Goal: Ask a question

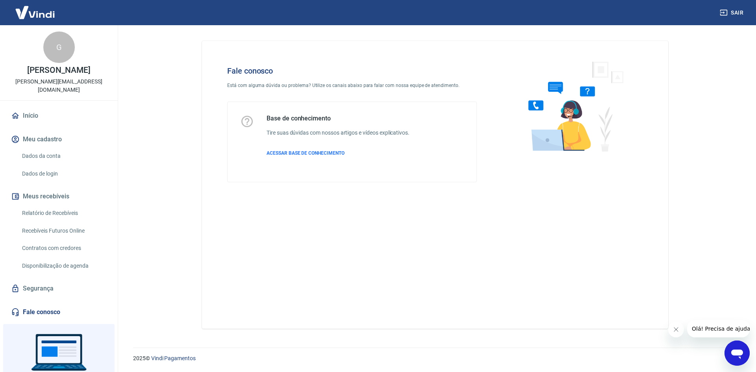
click at [729, 353] on div "Abrir janela de mensagens" at bounding box center [737, 353] width 24 height 24
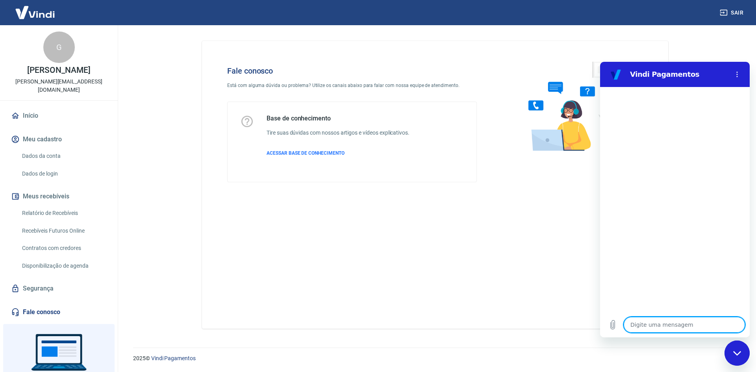
type textarea "o"
type textarea "x"
type textarea "oi"
type textarea "x"
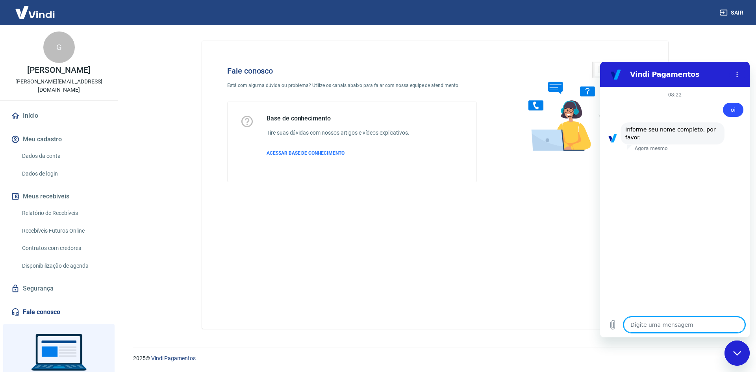
type textarea "G"
type textarea "x"
type textarea "Gu"
type textarea "x"
type textarea "Gui"
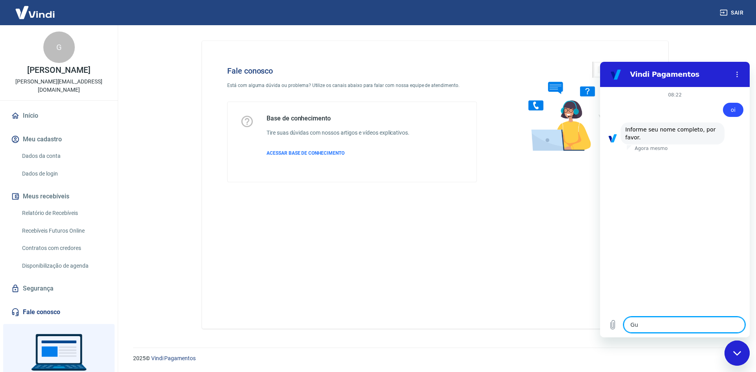
type textarea "x"
type textarea "Guil"
type textarea "x"
type textarea "Guilh"
type textarea "x"
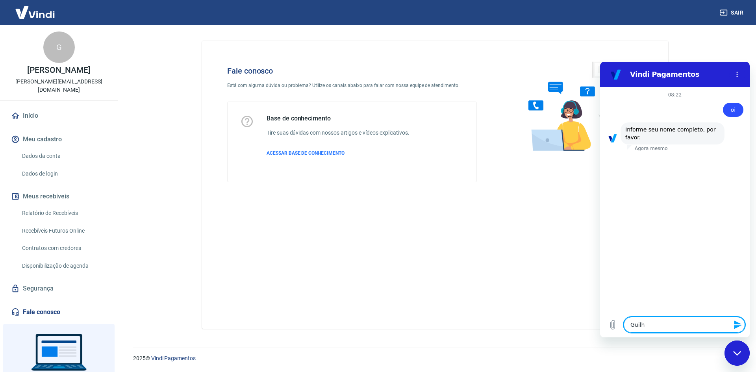
type textarea "Guilhe"
type textarea "x"
type textarea "Guilher"
type textarea "x"
type textarea "Guilherm"
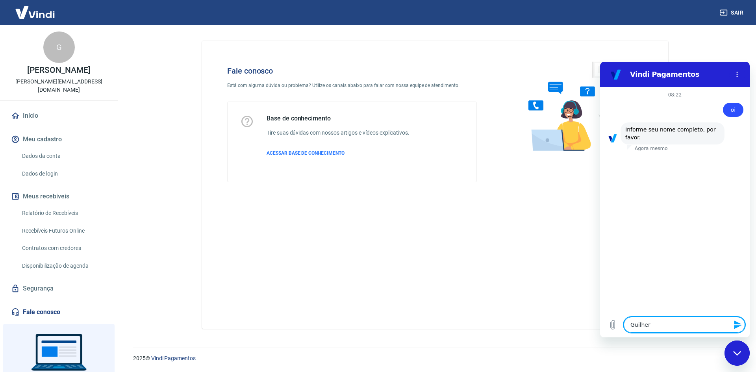
type textarea "x"
type textarea "[PERSON_NAME]"
type textarea "x"
type textarea "[PERSON_NAME]"
type textarea "x"
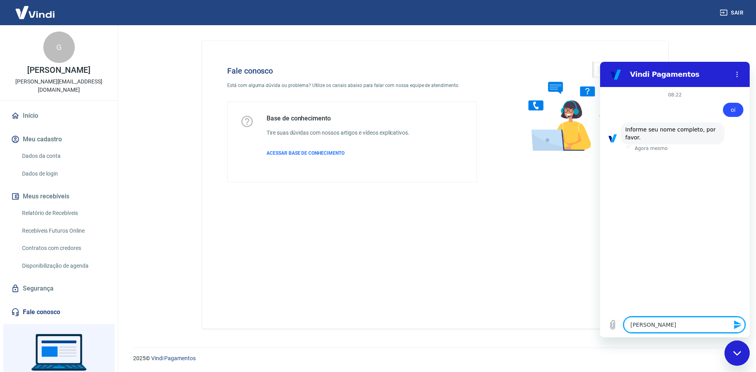
type textarea "[PERSON_NAME]"
type textarea "x"
type textarea "[PERSON_NAME]"
type textarea "x"
type textarea "[PERSON_NAME]"
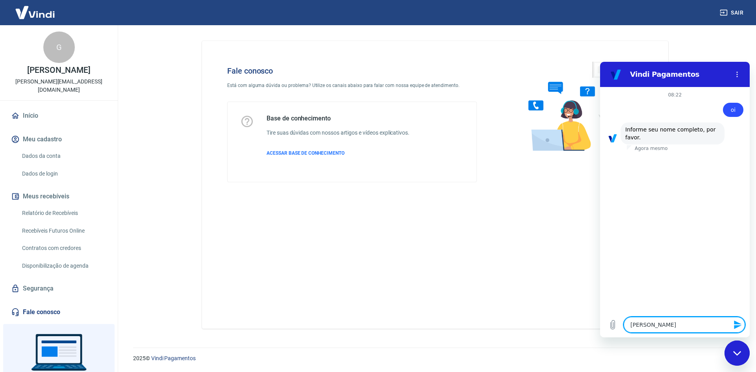
type textarea "x"
type textarea "[PERSON_NAME]"
type textarea "x"
type textarea "[PERSON_NAME]"
type textarea "x"
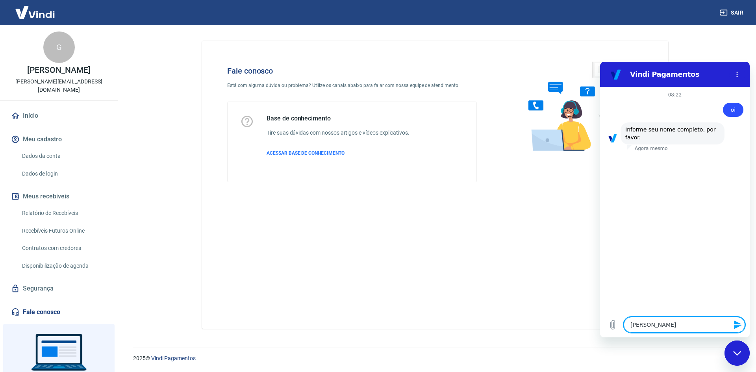
type textarea "[PERSON_NAME]"
type textarea "x"
type textarea "[PERSON_NAME] d"
type textarea "x"
type textarea "[PERSON_NAME] de"
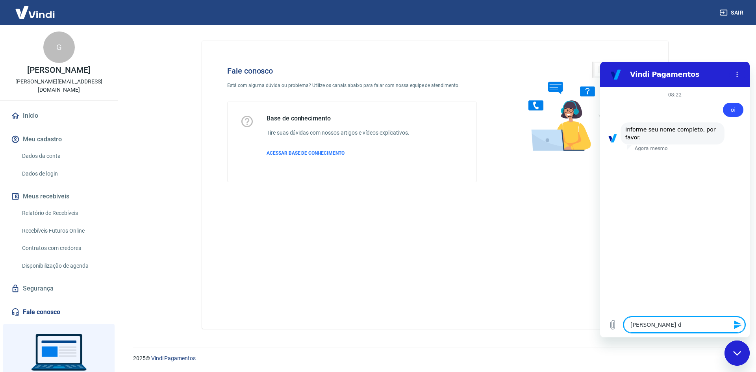
type textarea "x"
type textarea "[PERSON_NAME] de"
type textarea "x"
type textarea "[PERSON_NAME] de T"
type textarea "x"
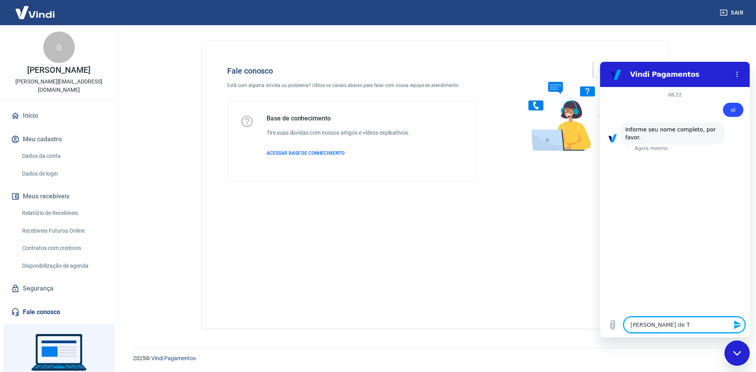
type textarea "[PERSON_NAME] de To"
type textarea "x"
type textarea "[PERSON_NAME] de Tol"
type textarea "x"
type textarea "[PERSON_NAME] de Tole"
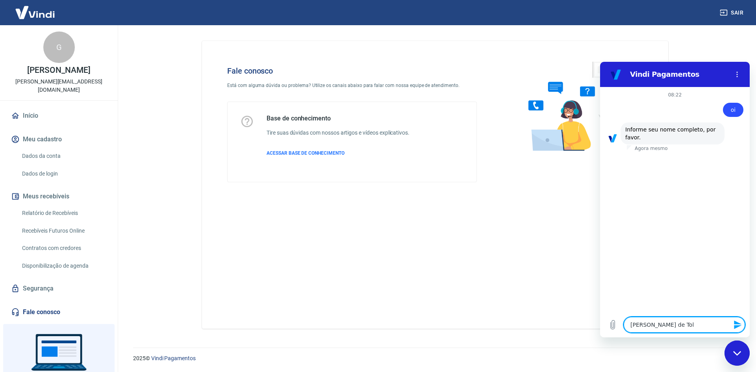
type textarea "x"
type textarea "[PERSON_NAME] de Toled"
type textarea "x"
type textarea "[PERSON_NAME]"
type textarea "x"
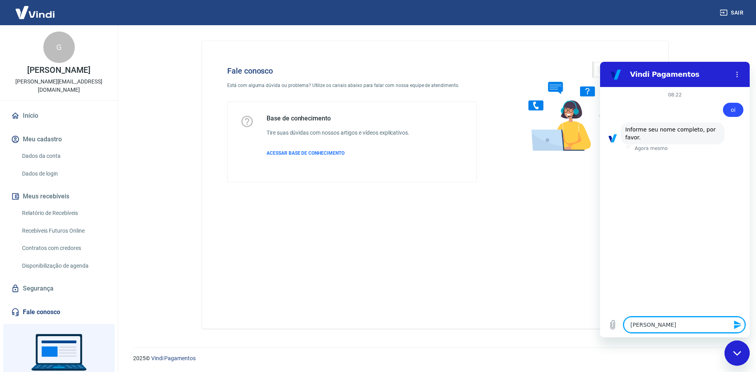
type textarea "[PERSON_NAME]"
type textarea "x"
type textarea "[PERSON_NAME] de Toledo A"
type textarea "x"
type textarea "[PERSON_NAME]"
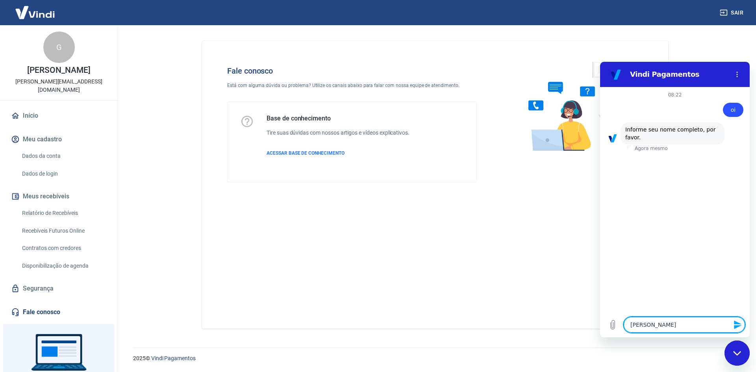
type textarea "x"
type textarea "[PERSON_NAME] de [PERSON_NAME]"
type textarea "x"
type textarea "[PERSON_NAME]"
type textarea "x"
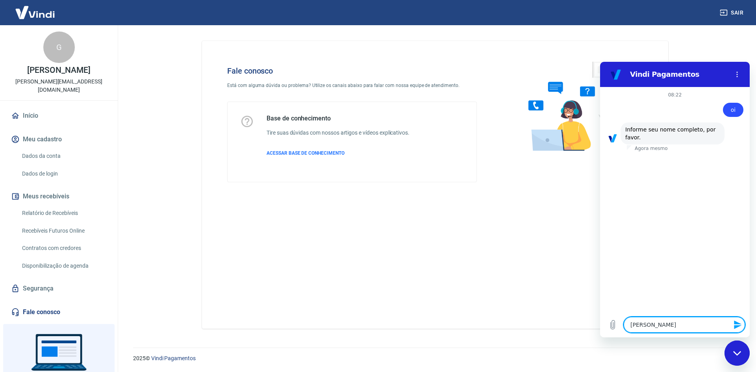
type textarea "[PERSON_NAME]"
type textarea "x"
type textarea "[PERSON_NAME] de [PERSON_NAME]"
type textarea "x"
type textarea "[PERSON_NAME] de [PERSON_NAME]"
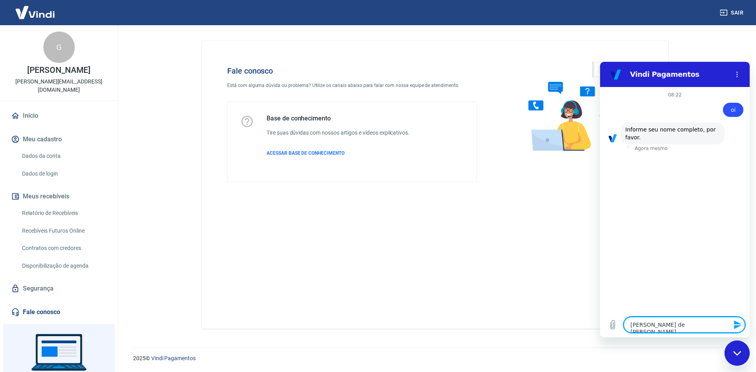
type textarea "x"
type textarea "[PERSON_NAME] de [PERSON_NAME]"
type textarea "x"
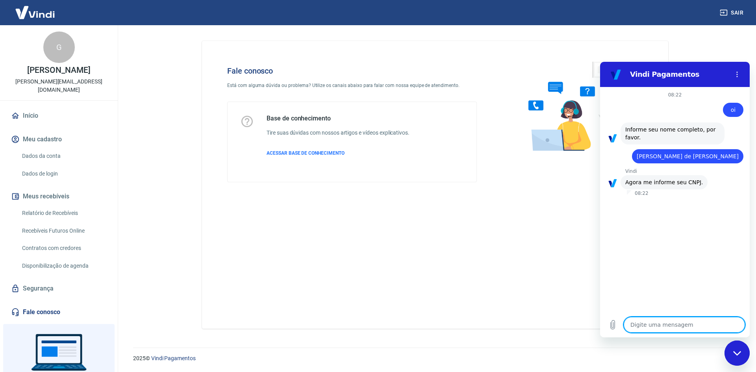
paste textarea "25.195.364/0001-03"
type textarea "25.195.364/0001-03"
type textarea "x"
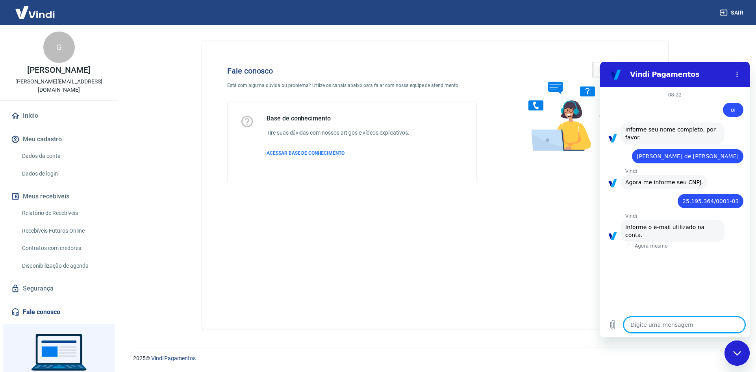
type textarea "g"
type textarea "x"
type textarea "gu"
type textarea "x"
type textarea "gui"
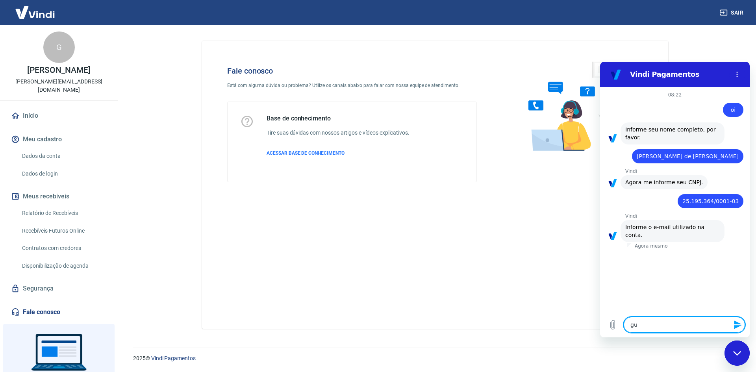
type textarea "x"
type textarea "guil"
type textarea "x"
type textarea "guilh"
type textarea "x"
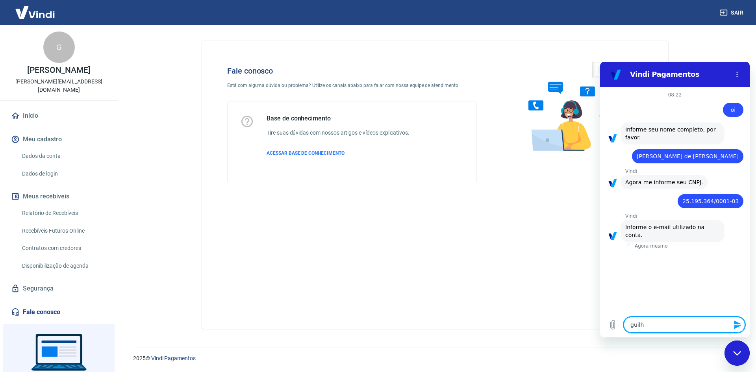
type textarea "guilhe"
type textarea "x"
type textarea "guilher"
type textarea "x"
type textarea "guilherm"
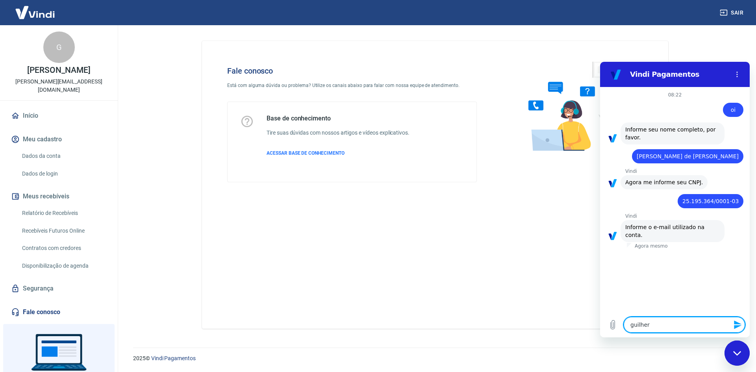
type textarea "x"
type textarea "[PERSON_NAME]"
type textarea "x"
type textarea "[PERSON_NAME]."
type textarea "x"
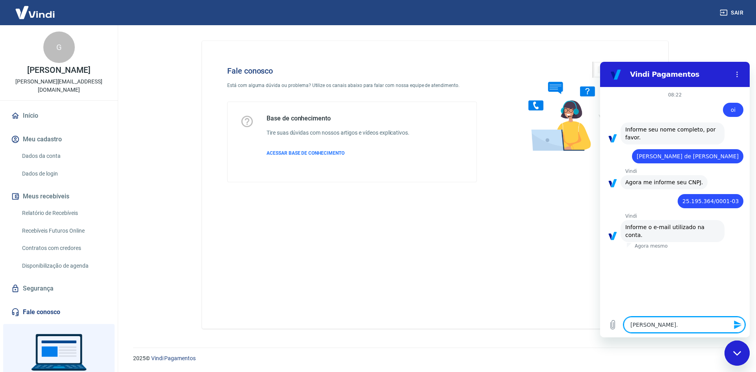
type textarea "[PERSON_NAME].t"
type textarea "x"
type textarea "[DOMAIN_NAME]"
type textarea "x"
type textarea "[PERSON_NAME].toe"
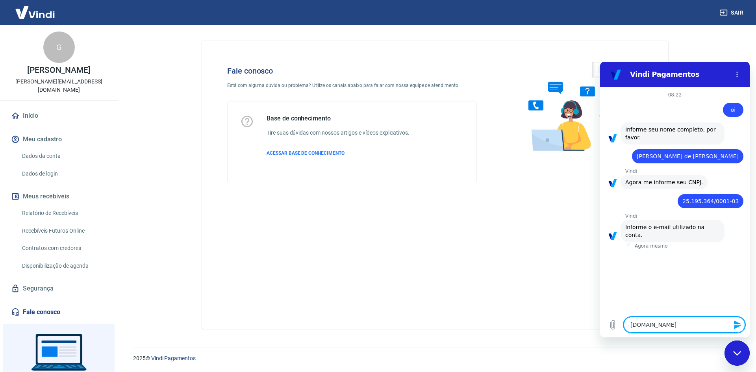
type textarea "x"
type textarea "[PERSON_NAME].toel"
type textarea "x"
type textarea "[PERSON_NAME].toeld"
type textarea "x"
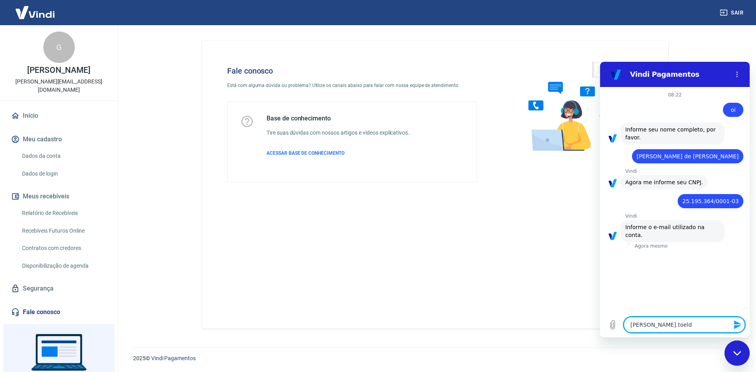
type textarea "[PERSON_NAME].toeldo"
type textarea "x"
type textarea "[PERSON_NAME].toeld"
type textarea "x"
type textarea "[PERSON_NAME].toel"
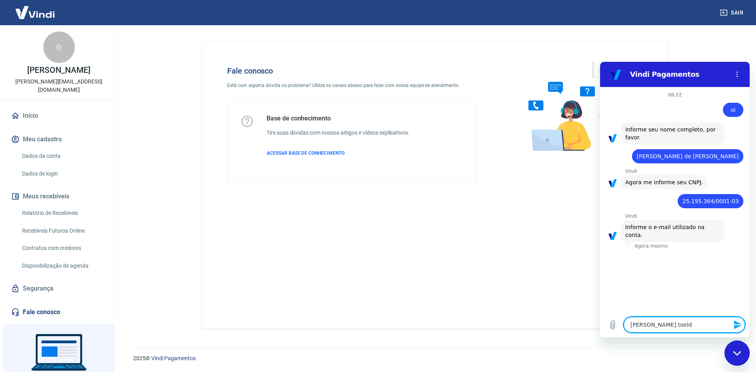
type textarea "x"
type textarea "[PERSON_NAME].toe"
type textarea "x"
type textarea "[DOMAIN_NAME]"
type textarea "x"
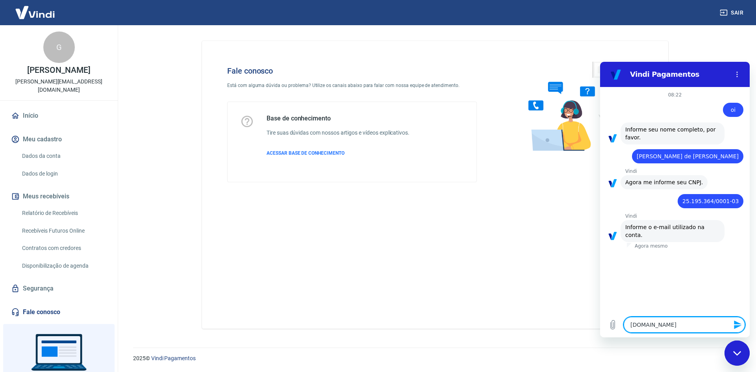
type textarea "[PERSON_NAME].tol"
type textarea "x"
type textarea "[PERSON_NAME].tole"
type textarea "x"
type textarea "[PERSON_NAME].toled"
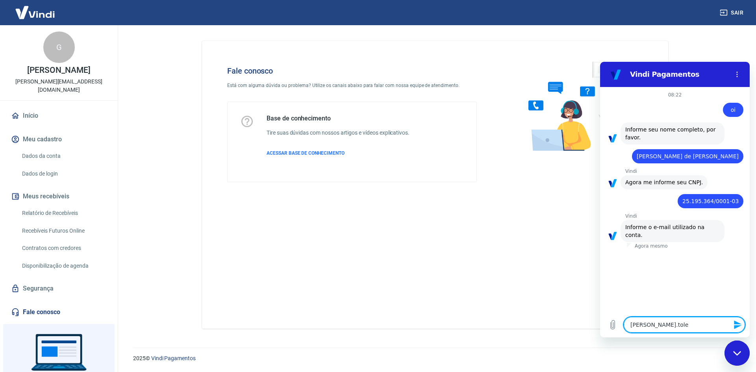
type textarea "x"
type textarea "[PERSON_NAME].toledo"
type textarea "x"
type textarea "[PERSON_NAME].toledoa"
type textarea "x"
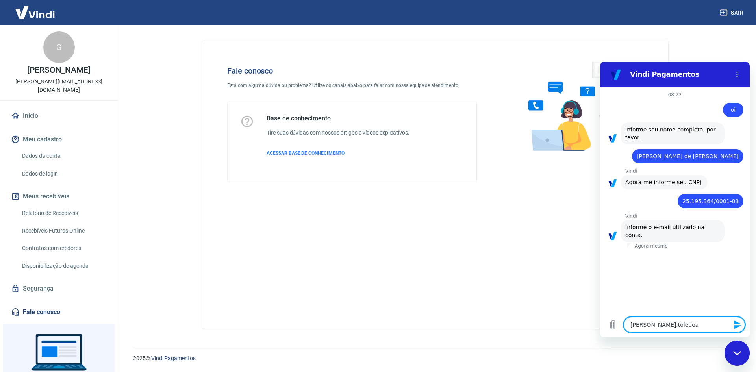
type textarea "[PERSON_NAME].toledoak"
type textarea "x"
type textarea "[PERSON_NAME].toledoaka"
type textarea "x"
type textarea "[PERSON_NAME].toledoakas"
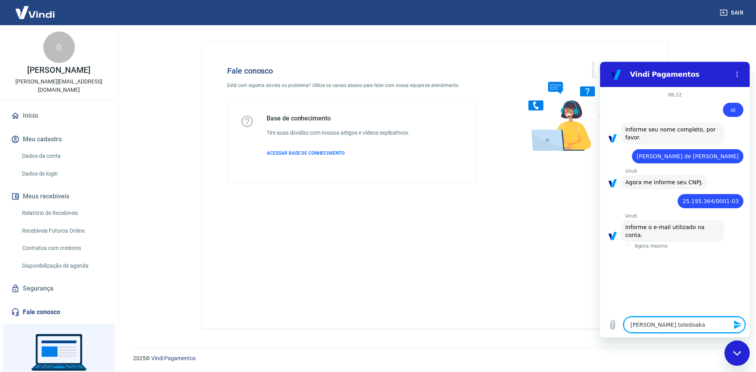
type textarea "x"
type textarea "[PERSON_NAME].toledoakass"
type textarea "x"
type textarea "[PERSON_NAME].toledoakassa"
type textarea "x"
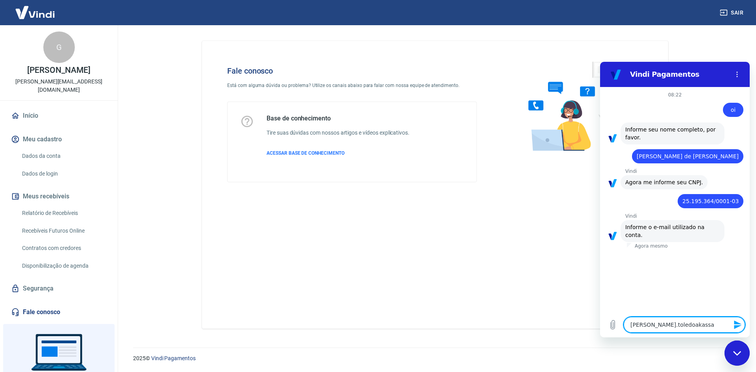
type textarea "[PERSON_NAME].toledoakassak"
type textarea "x"
type textarea "[PERSON_NAME].toledoakassaka"
type textarea "x"
type textarea "[PERSON_NAME].toledoakassaka@"
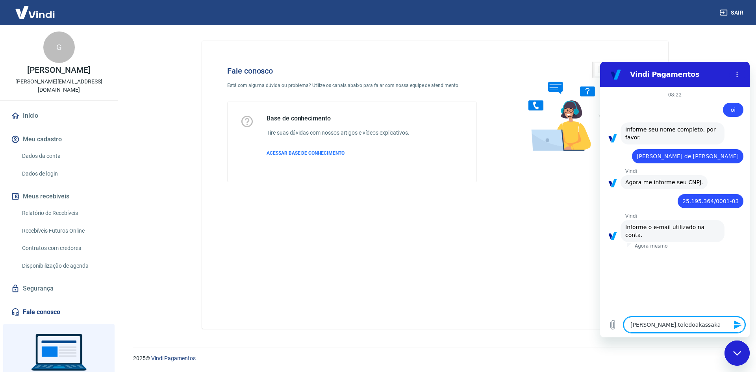
type textarea "x"
type textarea "[PERSON_NAME]"
type textarea "x"
type textarea "[PERSON_NAME]"
type textarea "x"
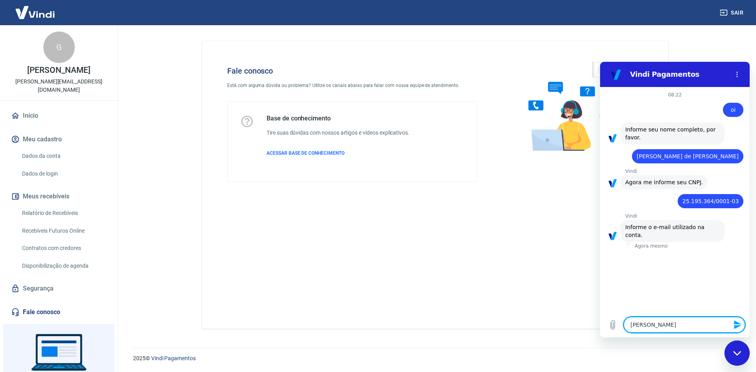
type textarea "[PERSON_NAME]"
type textarea "x"
type textarea "[PERSON_NAME]"
type textarea "x"
type textarea "[EMAIL_ADDRESS]"
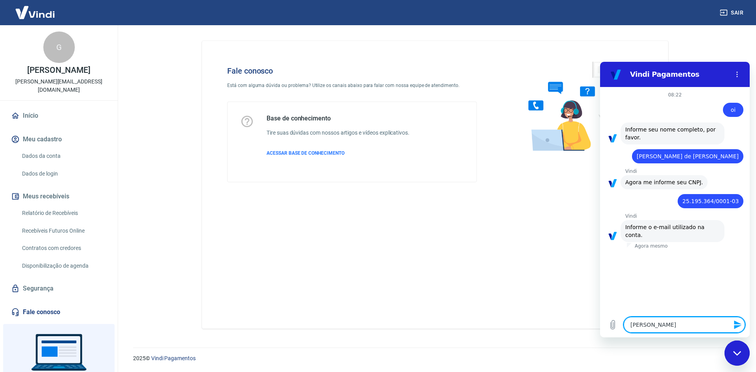
type textarea "x"
type textarea "[EMAIL_ADDRESS]."
type textarea "x"
type textarea "[PERSON_NAME]"
type textarea "x"
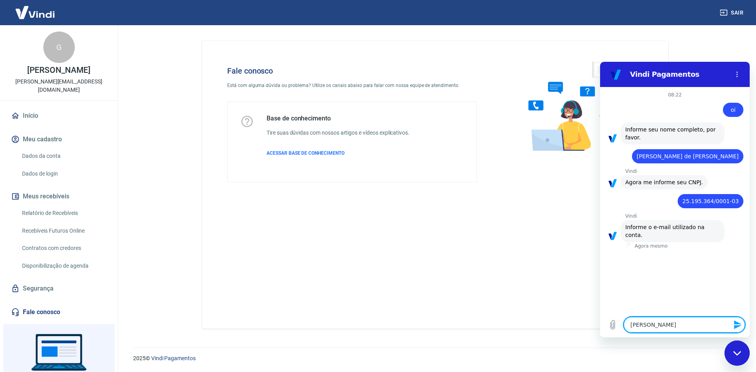
type textarea "[PERSON_NAME][EMAIL_ADDRESS][DOMAIN_NAME]"
type textarea "x"
type textarea "[PERSON_NAME][EMAIL_ADDRESS][DOMAIN_NAME]"
type textarea "x"
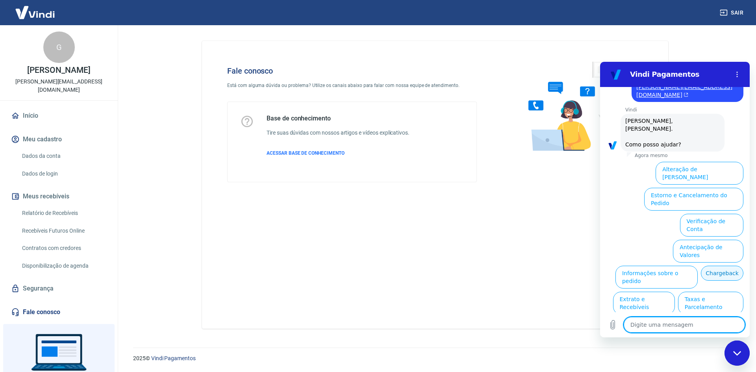
click at [701, 266] on button "Chargeback" at bounding box center [722, 273] width 43 height 15
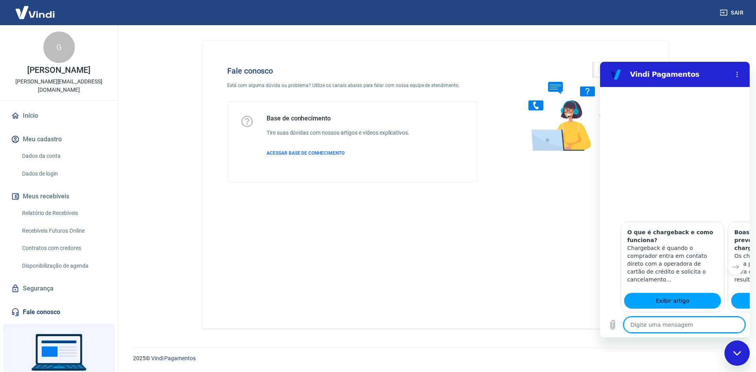
scroll to position [402, 0]
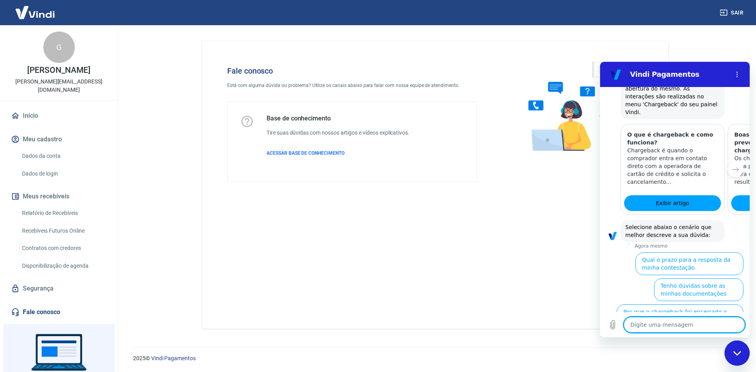
click at [671, 330] on button "Quero contratar a cobertura de Chargeback" at bounding box center [684, 341] width 120 height 23
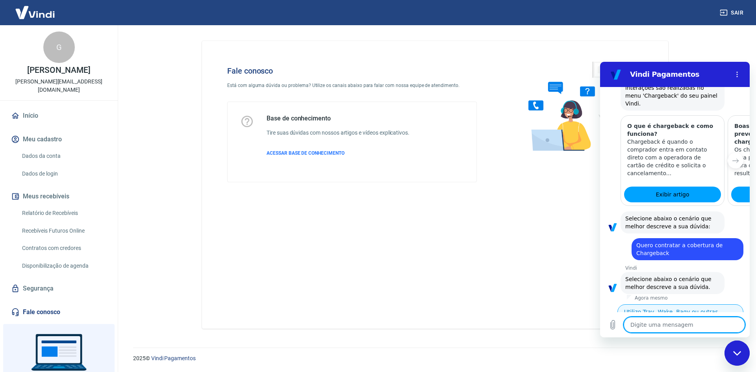
click at [669, 304] on button "Utilizo Tray, Wake, Bagy ou outras plataformas" at bounding box center [681, 315] width 126 height 23
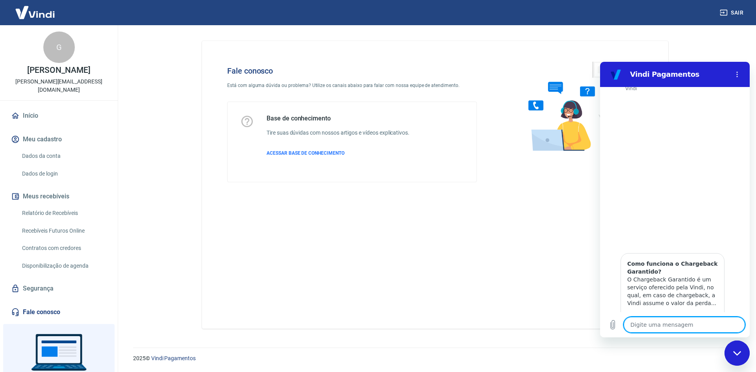
scroll to position [670, 0]
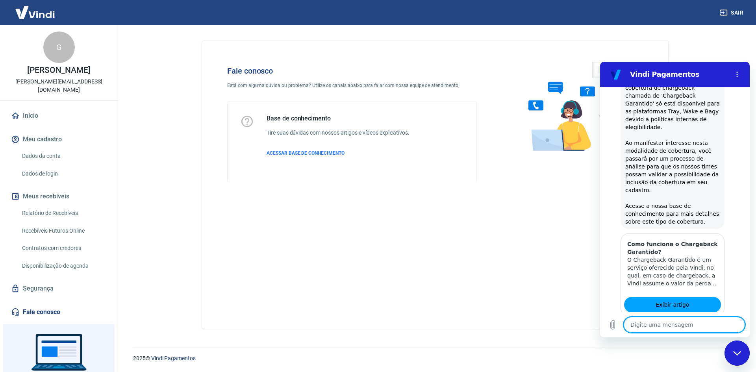
click at [690, 343] on li "Sim" at bounding box center [703, 352] width 26 height 18
click at [696, 346] on button "Sim" at bounding box center [705, 353] width 23 height 15
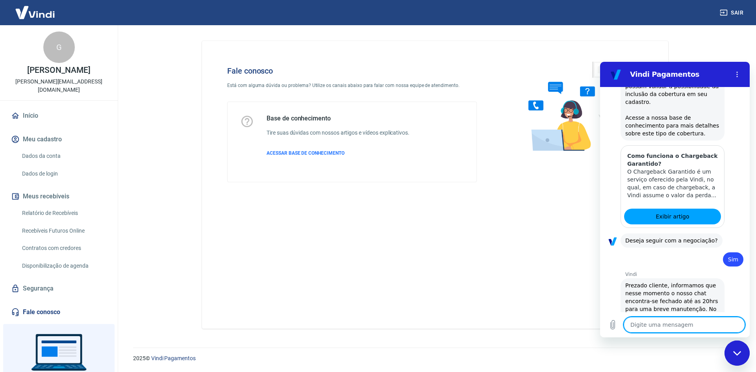
type textarea "x"
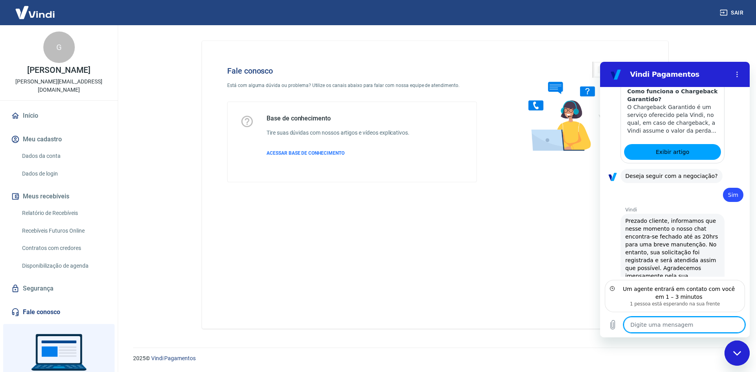
scroll to position [815, 0]
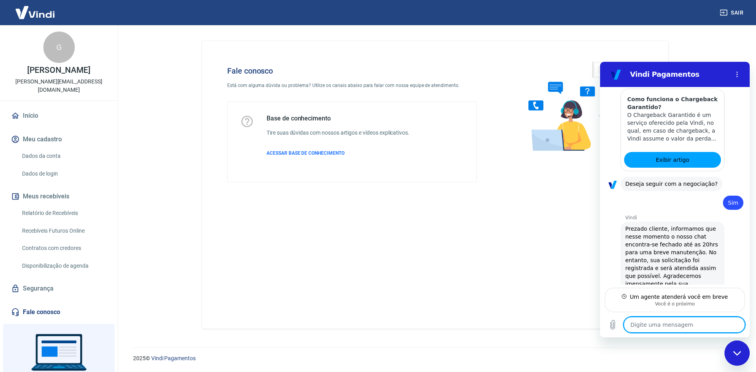
type textarea "O"
type textarea "x"
type textarea "Ok"
type textarea "x"
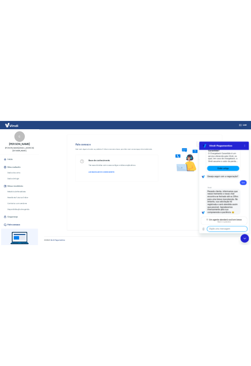
scroll to position [834, 0]
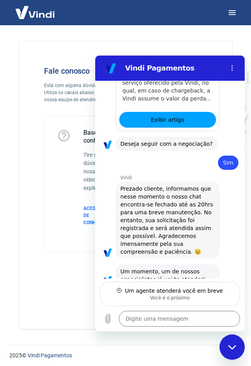
type textarea "x"
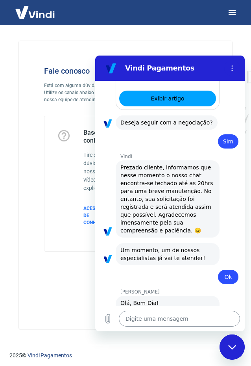
scroll to position [872, 0]
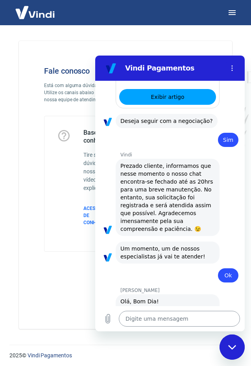
click at [146, 320] on textarea at bounding box center [179, 319] width 121 height 16
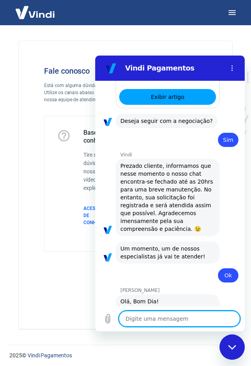
type textarea "O"
type textarea "x"
type textarea "Oi"
type textarea "x"
type textarea "Oi"
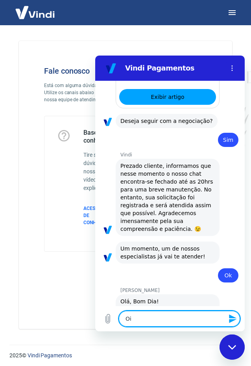
type textarea "x"
type textarea "Oi S"
type textarea "x"
type textarea "Oi Si"
type textarea "x"
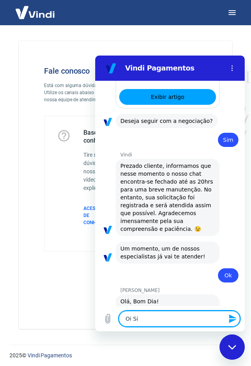
type textarea "Oi Sil"
type textarea "x"
type textarea "Oi Silv"
type textarea "x"
type textarea "[PERSON_NAME]"
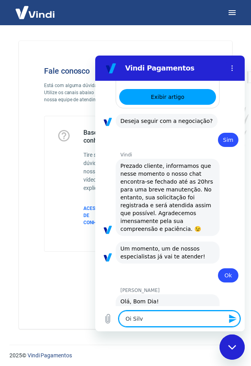
type textarea "x"
type textarea "[PERSON_NAME]"
type textarea "x"
type textarea "[PERSON_NAME]"
type textarea "x"
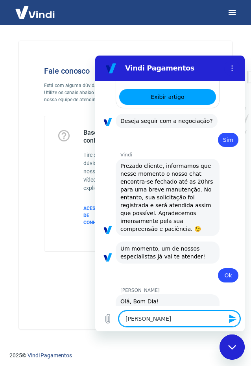
type textarea "[PERSON_NAME],"
type textarea "x"
type textarea "[PERSON_NAME],"
type textarea "x"
type textarea "[PERSON_NAME], b"
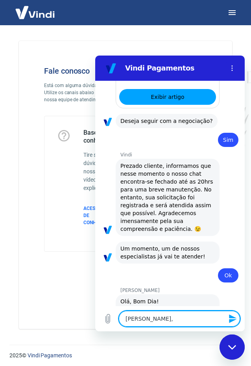
type textarea "x"
type textarea "[PERSON_NAME], bo"
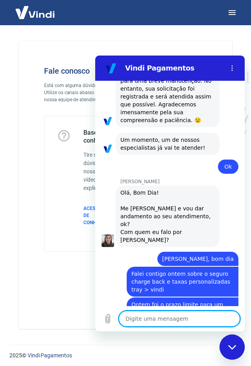
scroll to position [982, 0]
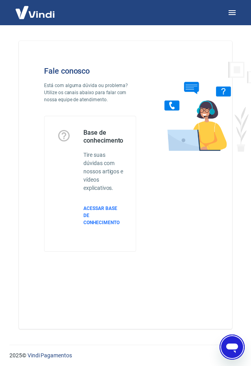
click at [232, 343] on icon "Abrir janela de mensagens" at bounding box center [232, 347] width 14 height 14
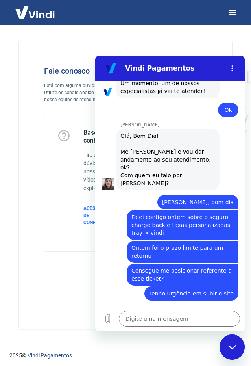
scroll to position [1039, 0]
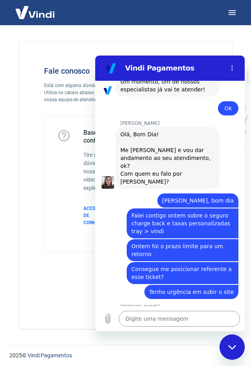
click at [154, 313] on textarea at bounding box center [179, 319] width 121 height 16
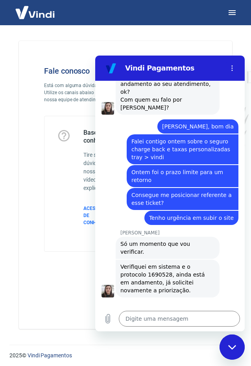
scroll to position [1115, 0]
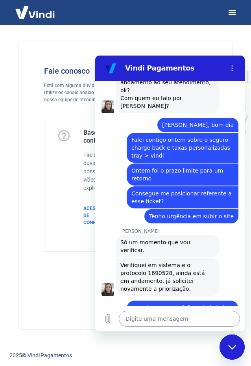
click at [153, 317] on textarea at bounding box center [179, 319] width 121 height 16
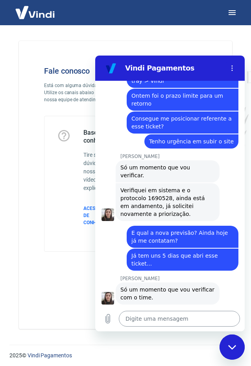
scroll to position [1191, 0]
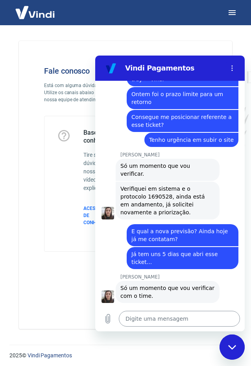
click at [167, 322] on textarea at bounding box center [179, 319] width 121 height 16
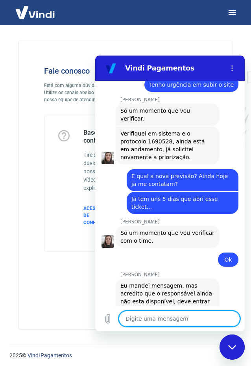
scroll to position [1248, 0]
